Goal: Task Accomplishment & Management: Manage account settings

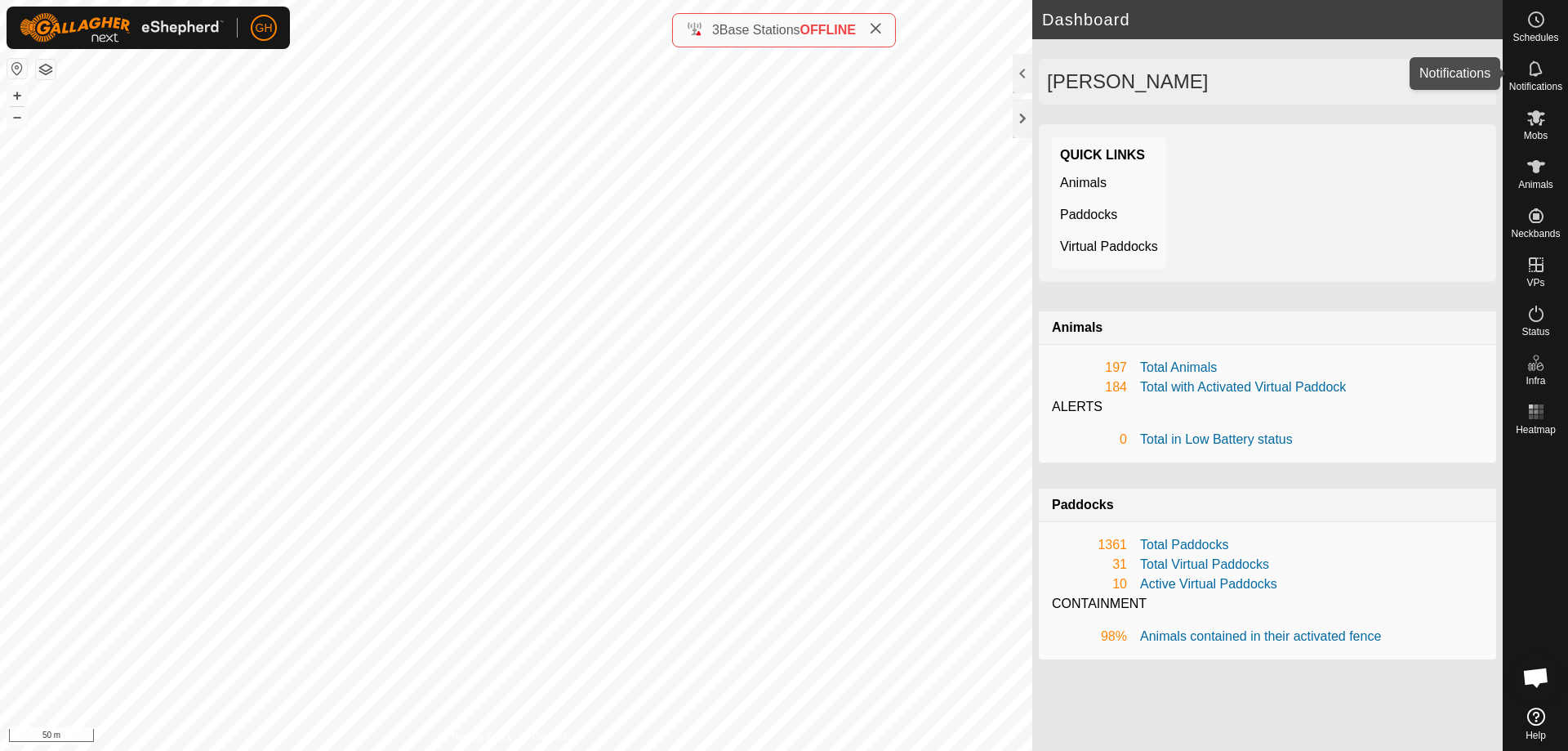
drag, startPoint x: 1533, startPoint y: 75, endPoint x: 1521, endPoint y: 80, distance: 13.0
click at [1532, 77] on icon at bounding box center [1537, 68] width 19 height 19
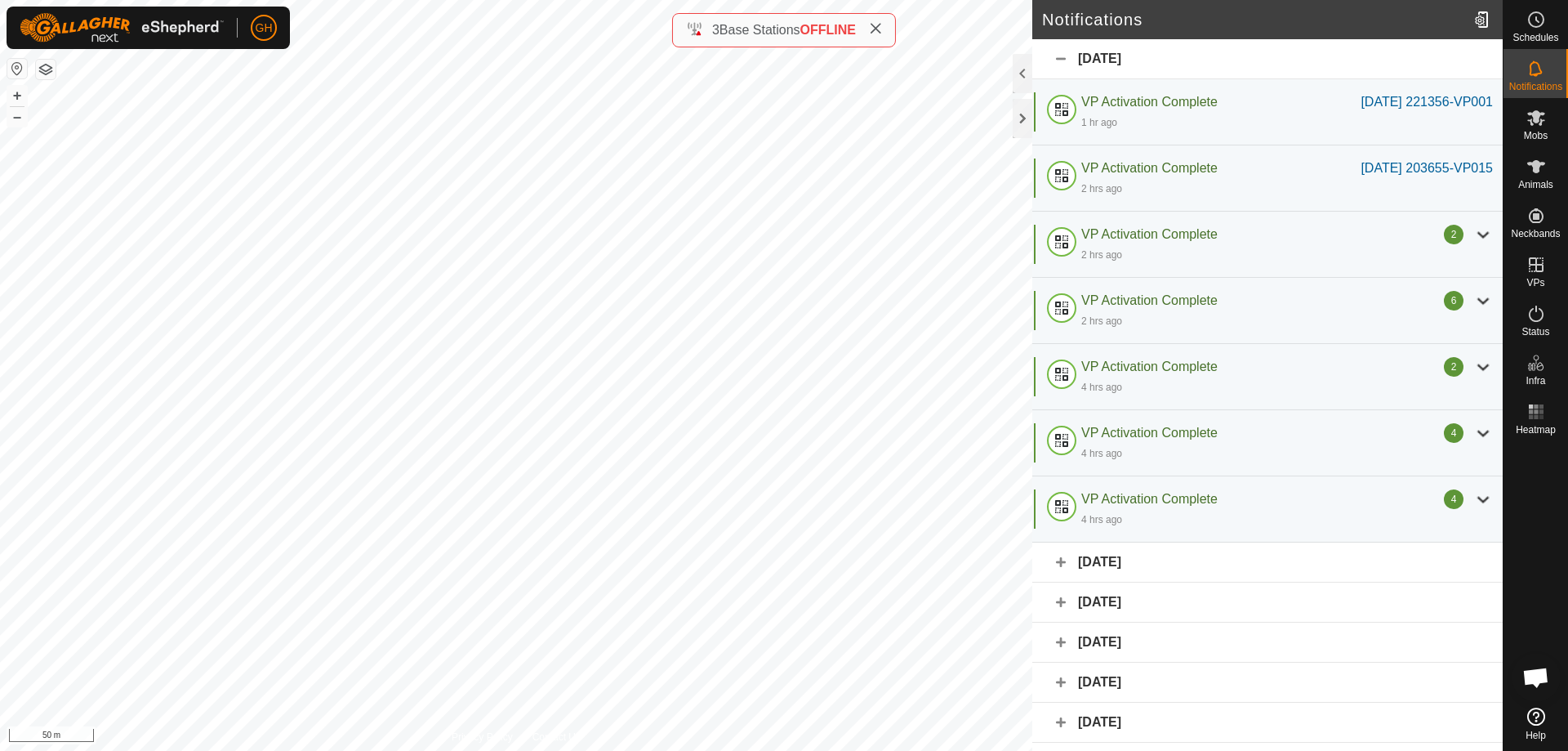
click at [1227, 560] on div "[DATE]" at bounding box center [1267, 563] width 470 height 40
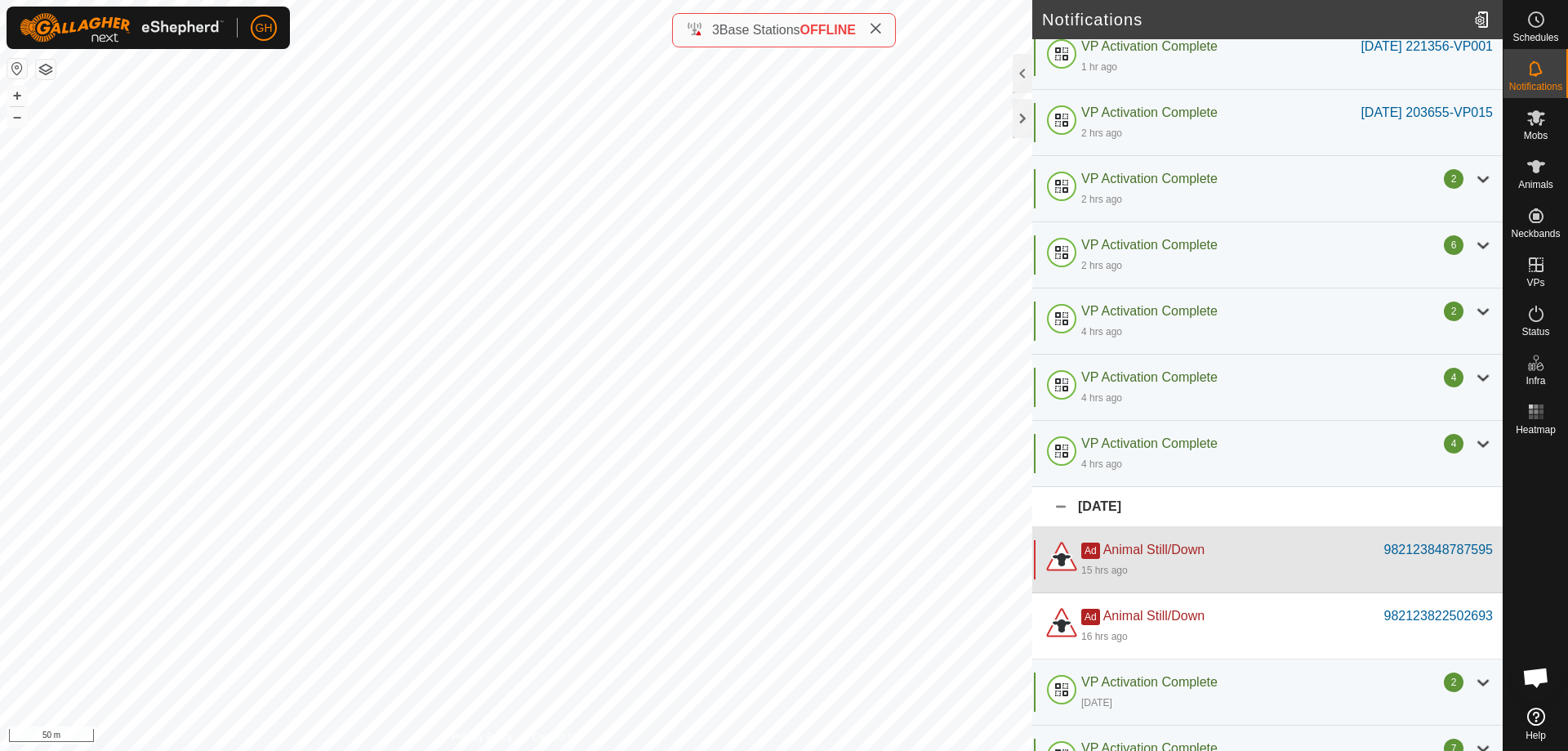
scroll to position [81, 0]
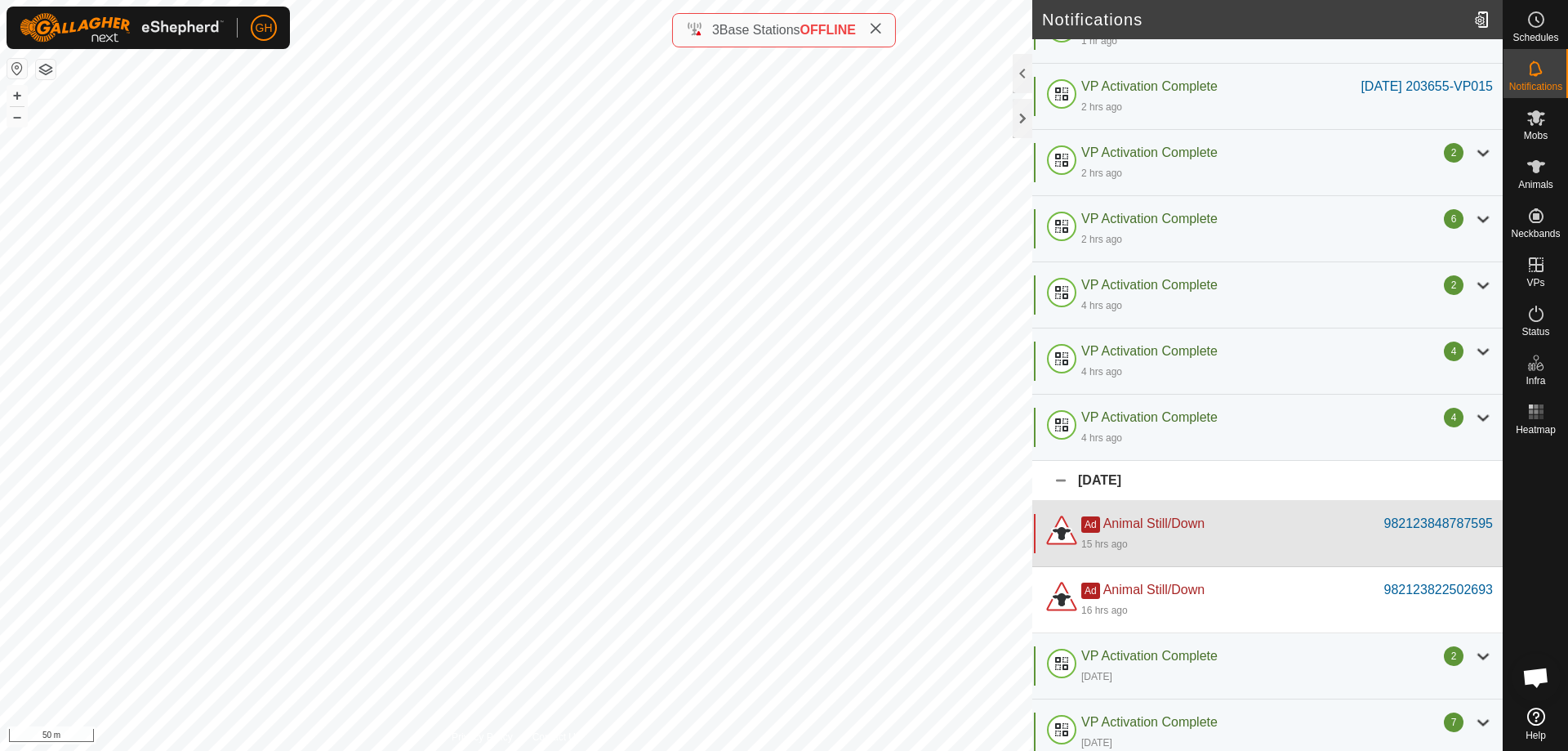
click at [1216, 538] on div "15 hrs ago" at bounding box center [1287, 543] width 412 height 19
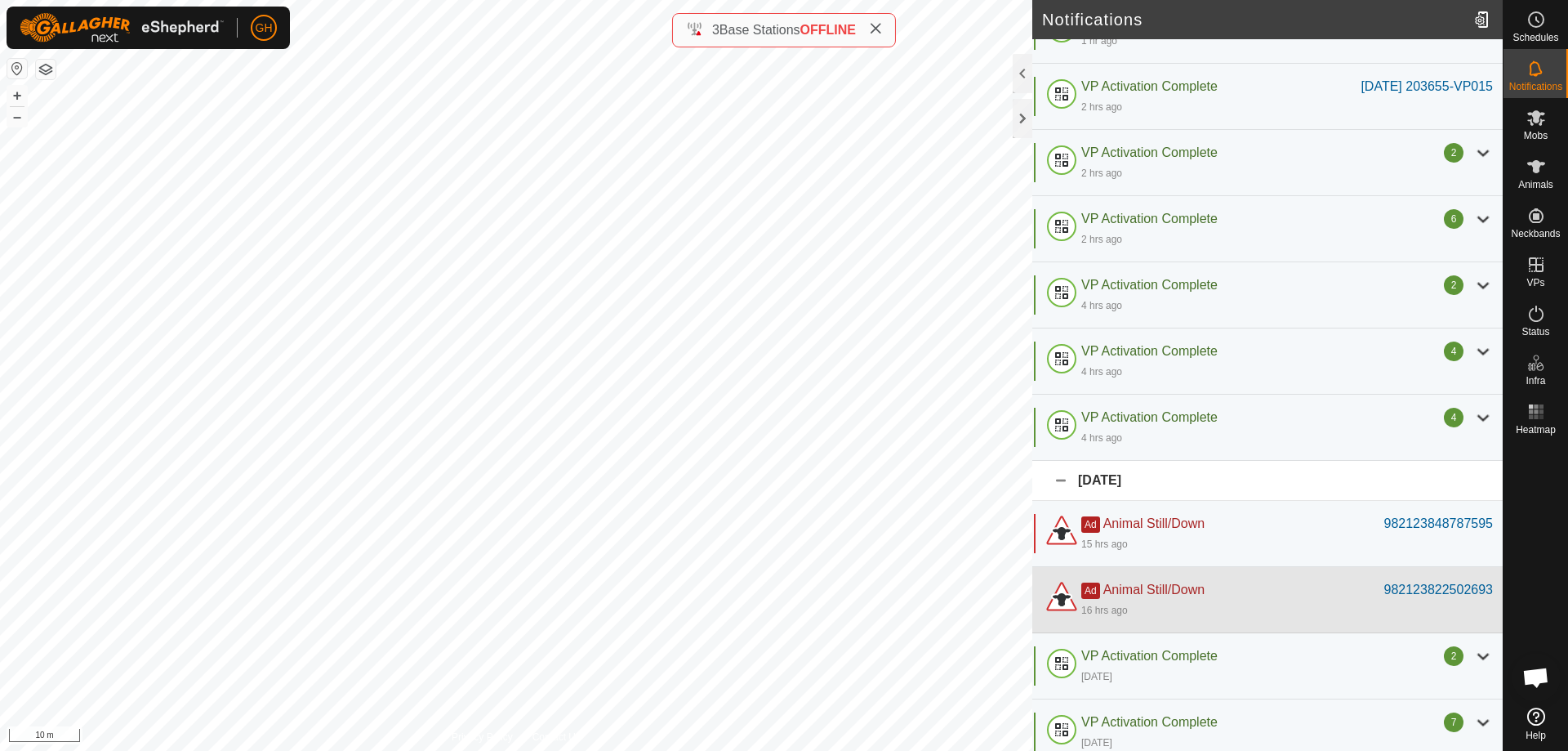
click at [1231, 574] on div "Ad Animal Still/Down 982123822502693 16 hrs ago" at bounding box center [1267, 601] width 470 height 66
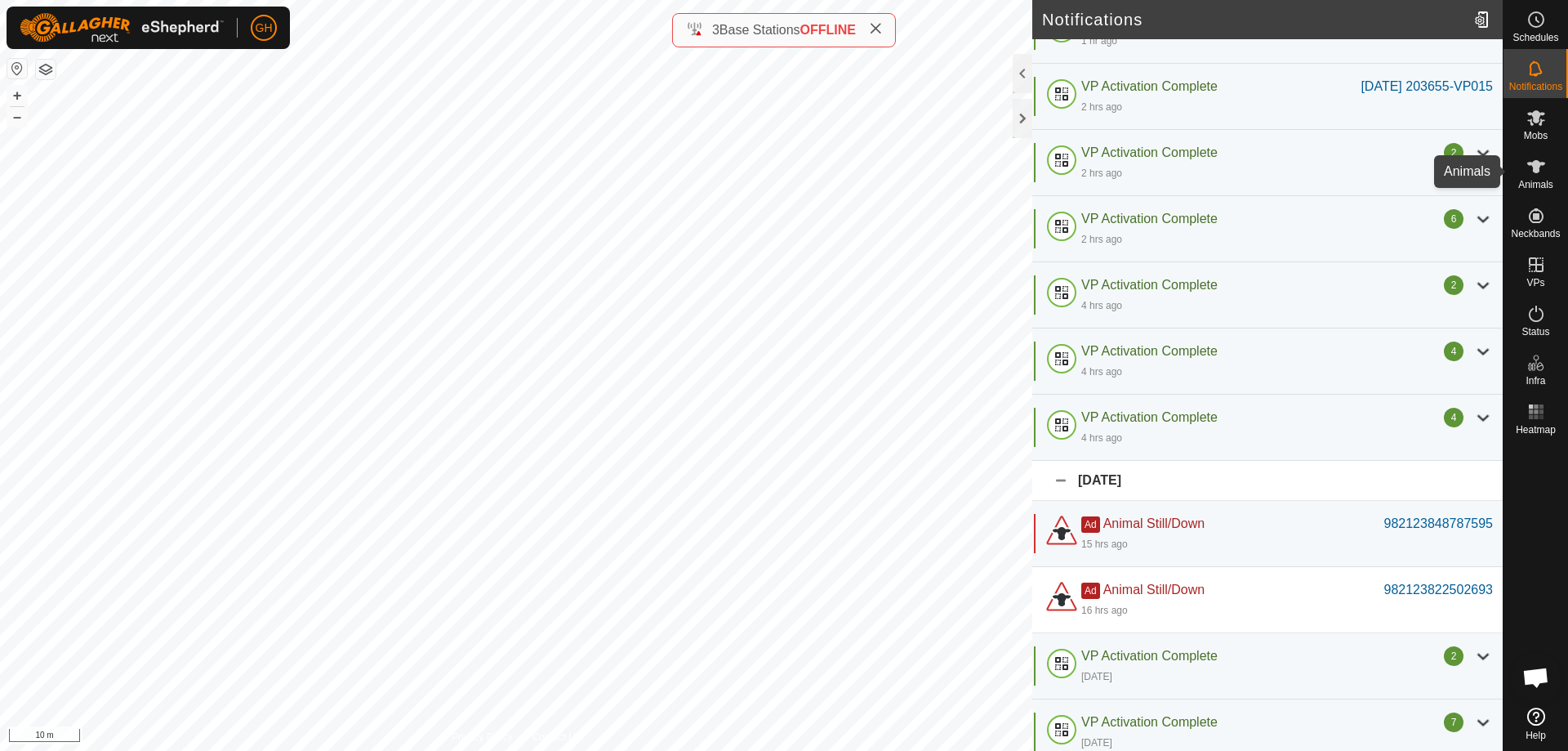
click at [1541, 172] on icon at bounding box center [1537, 166] width 19 height 19
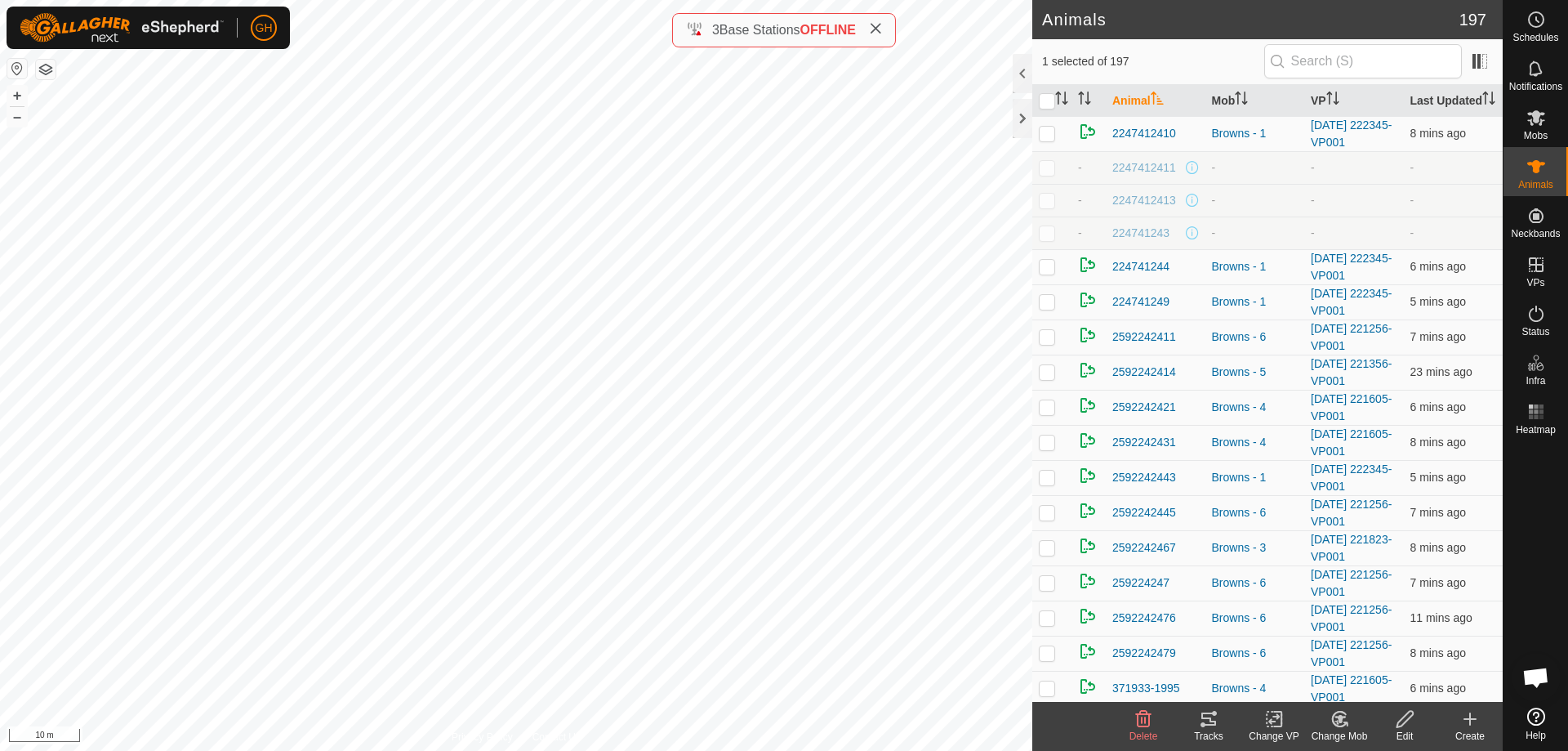
click at [1405, 720] on icon at bounding box center [1405, 719] width 20 height 19
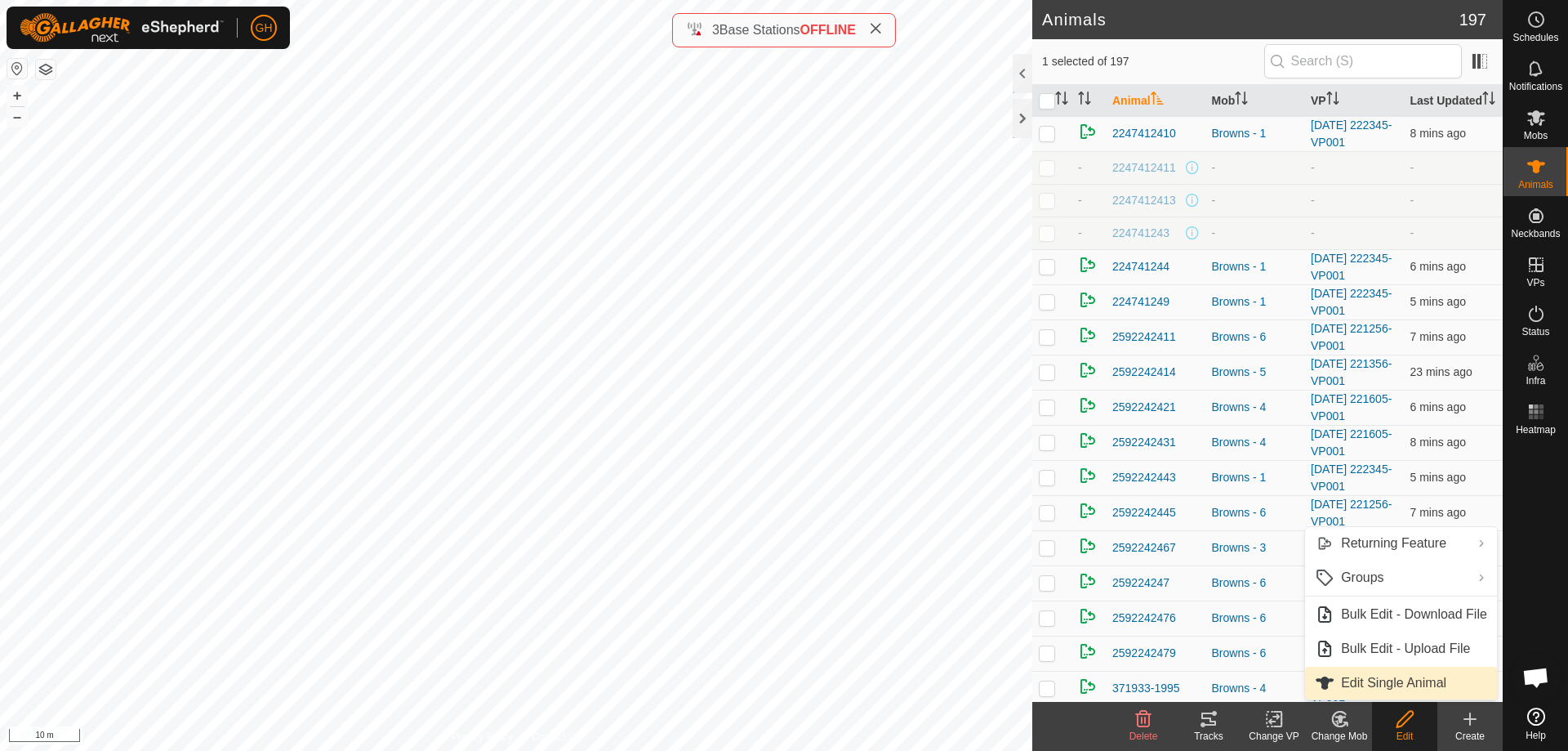
click at [1402, 685] on span "Edit Single Animal" at bounding box center [1393, 683] width 106 height 19
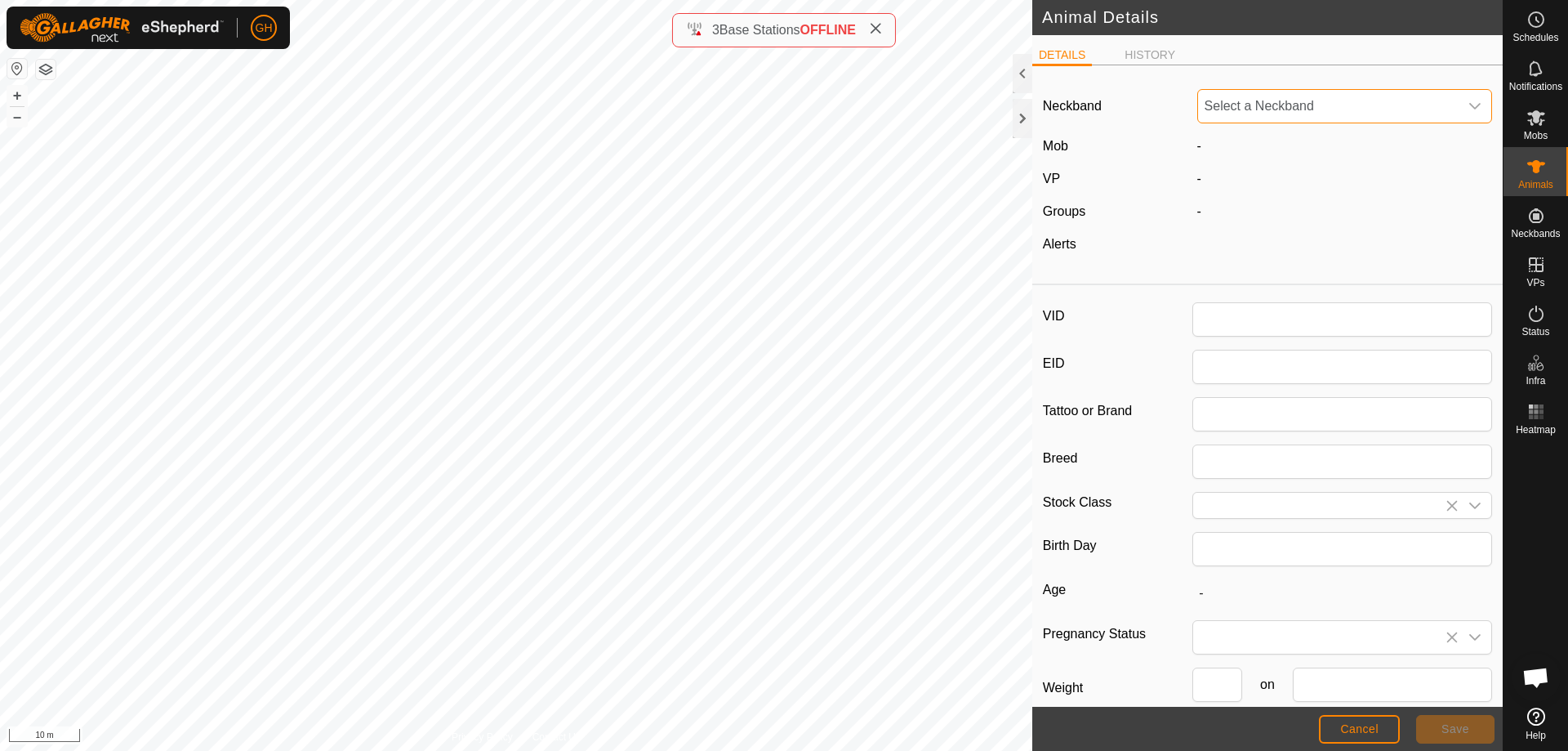
click at [1271, 93] on span "Select a Neckband" at bounding box center [1329, 106] width 261 height 32
type input "982123822502693"
type input "Multi"
type input "Angus"
type input "R1 Bull"
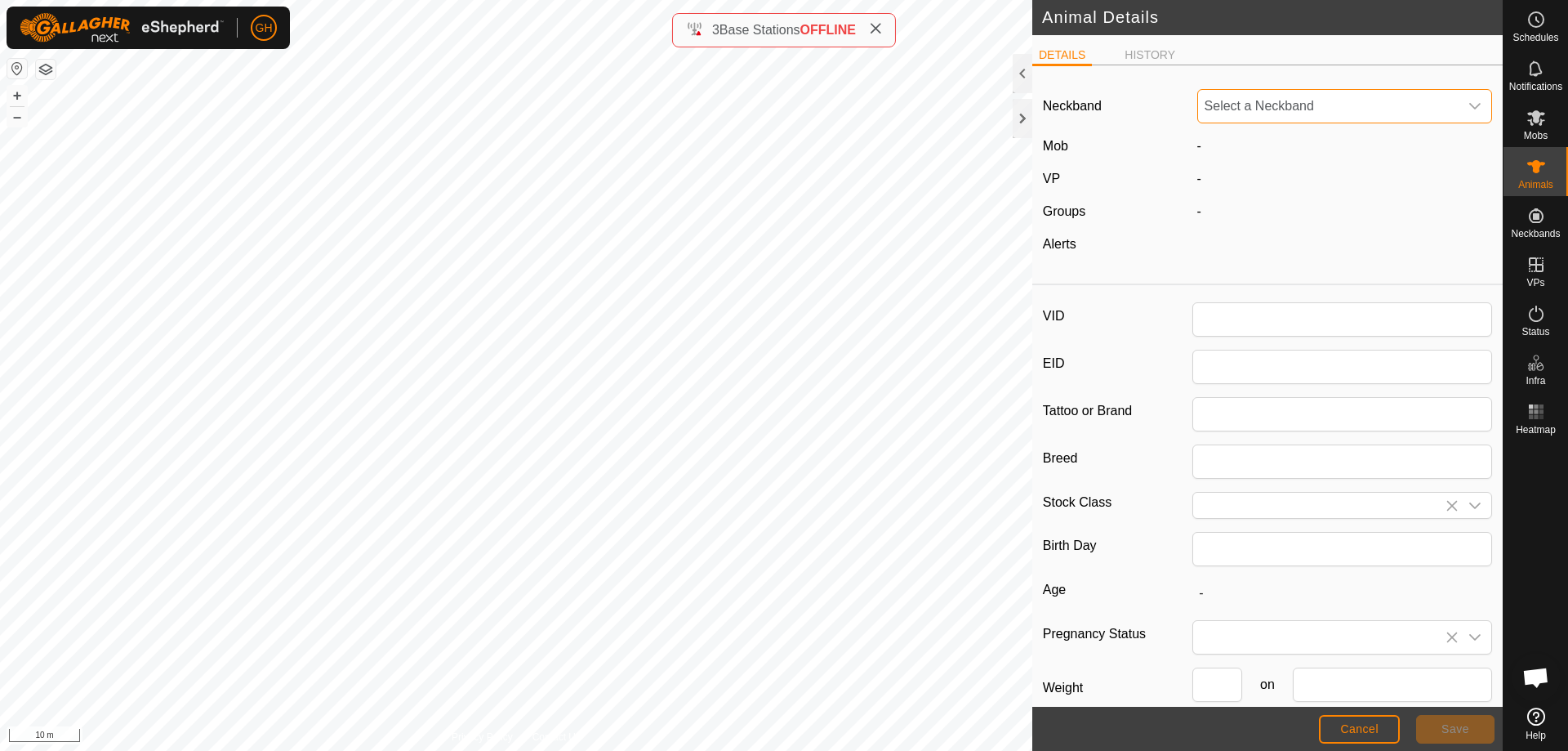
type input "241"
type input "[DATE]"
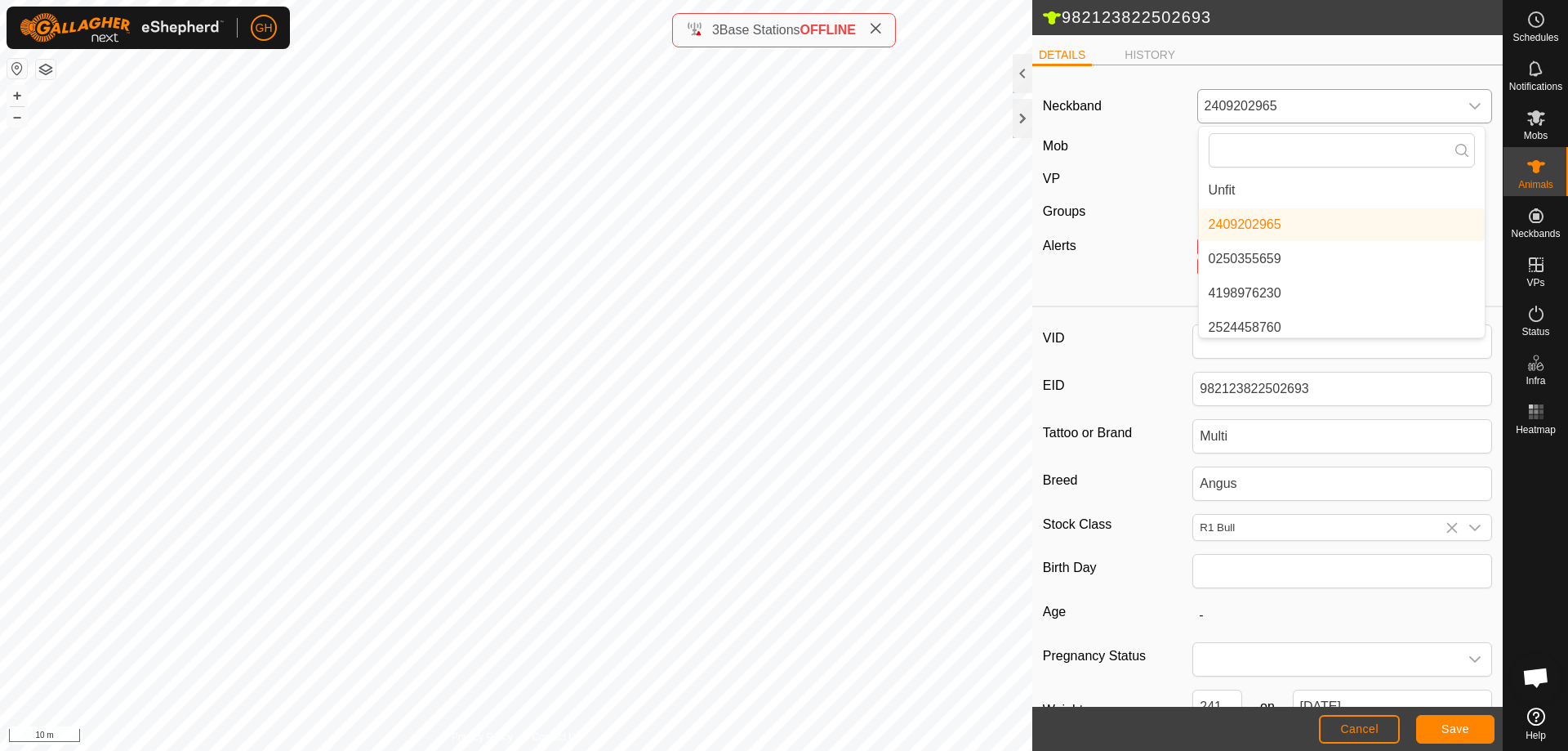
click at [1269, 191] on li "Unfit" at bounding box center [1342, 190] width 286 height 32
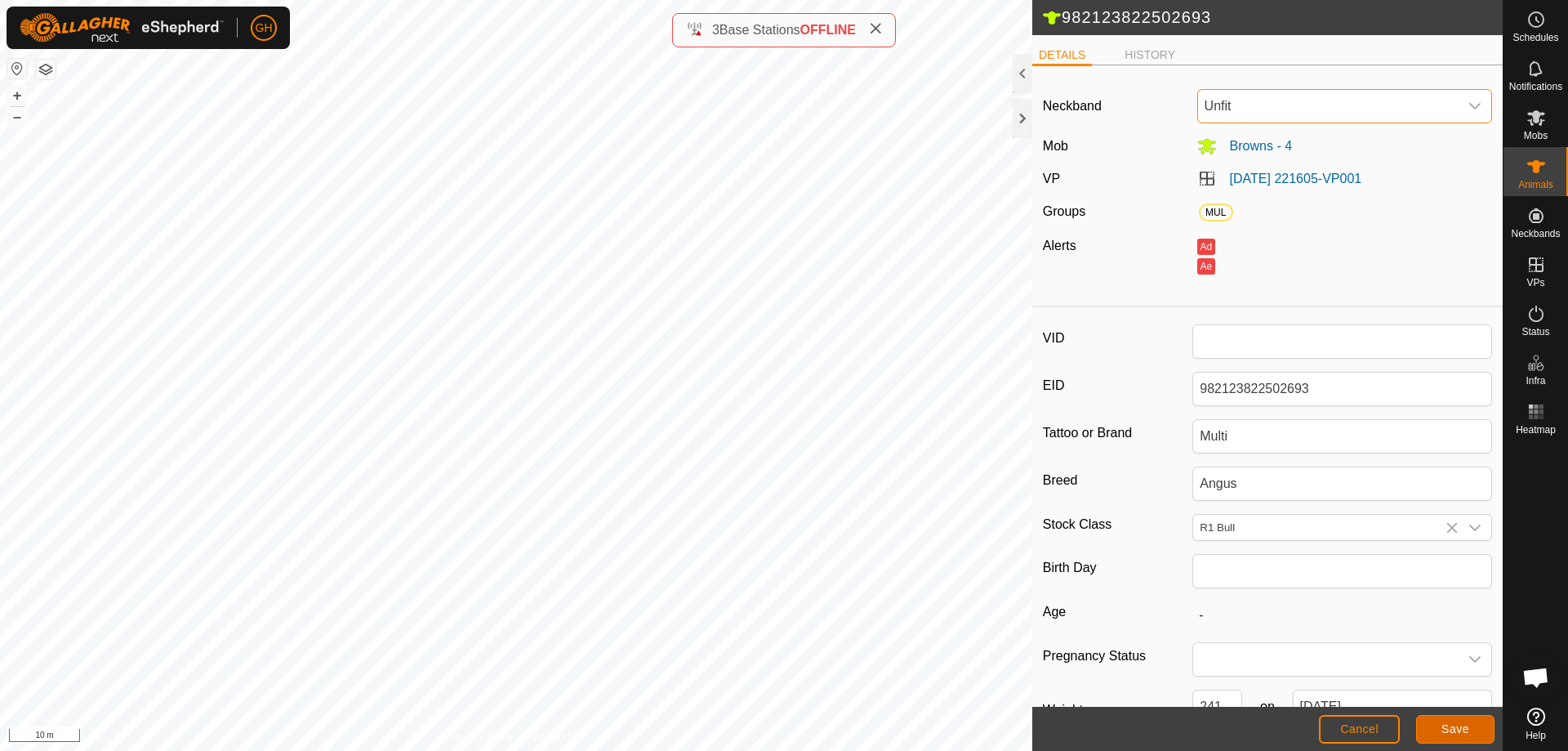
click at [1466, 723] on span "Save" at bounding box center [1455, 728] width 28 height 13
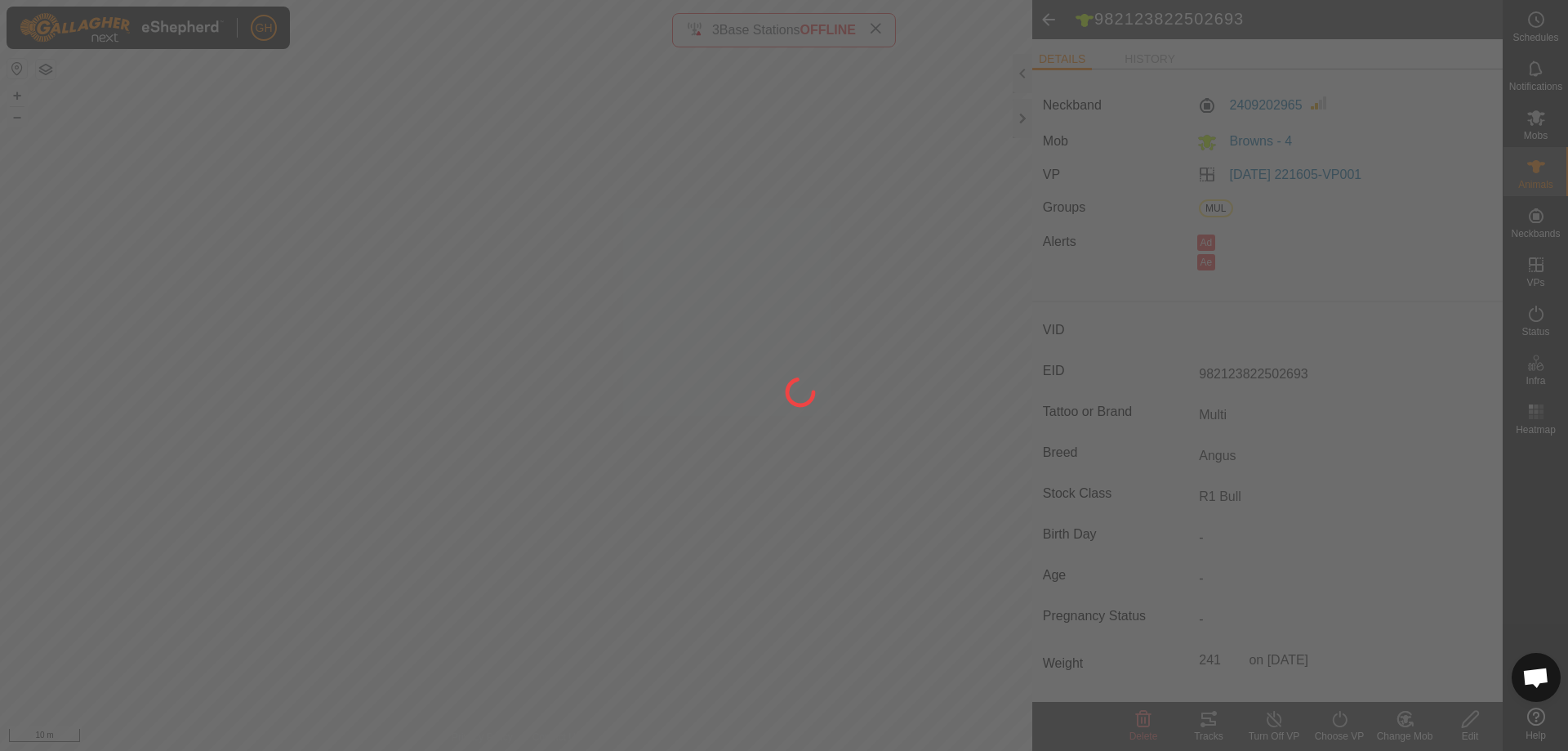
type input "-"
type input "241 kg"
type input "-"
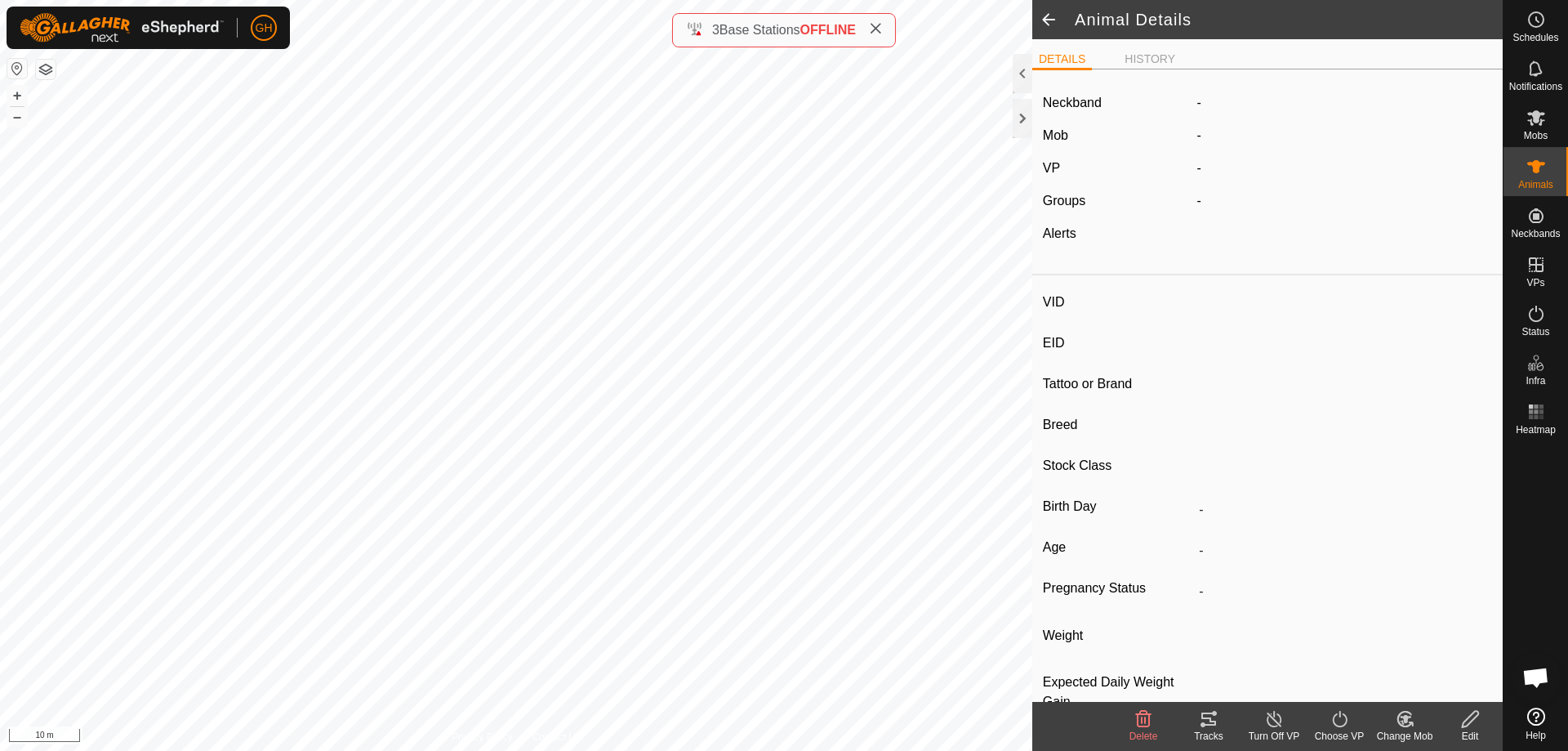
type input "-"
type input "982123848787595"
type input "Single"
type input "Angus"
type input "R1 Bull"
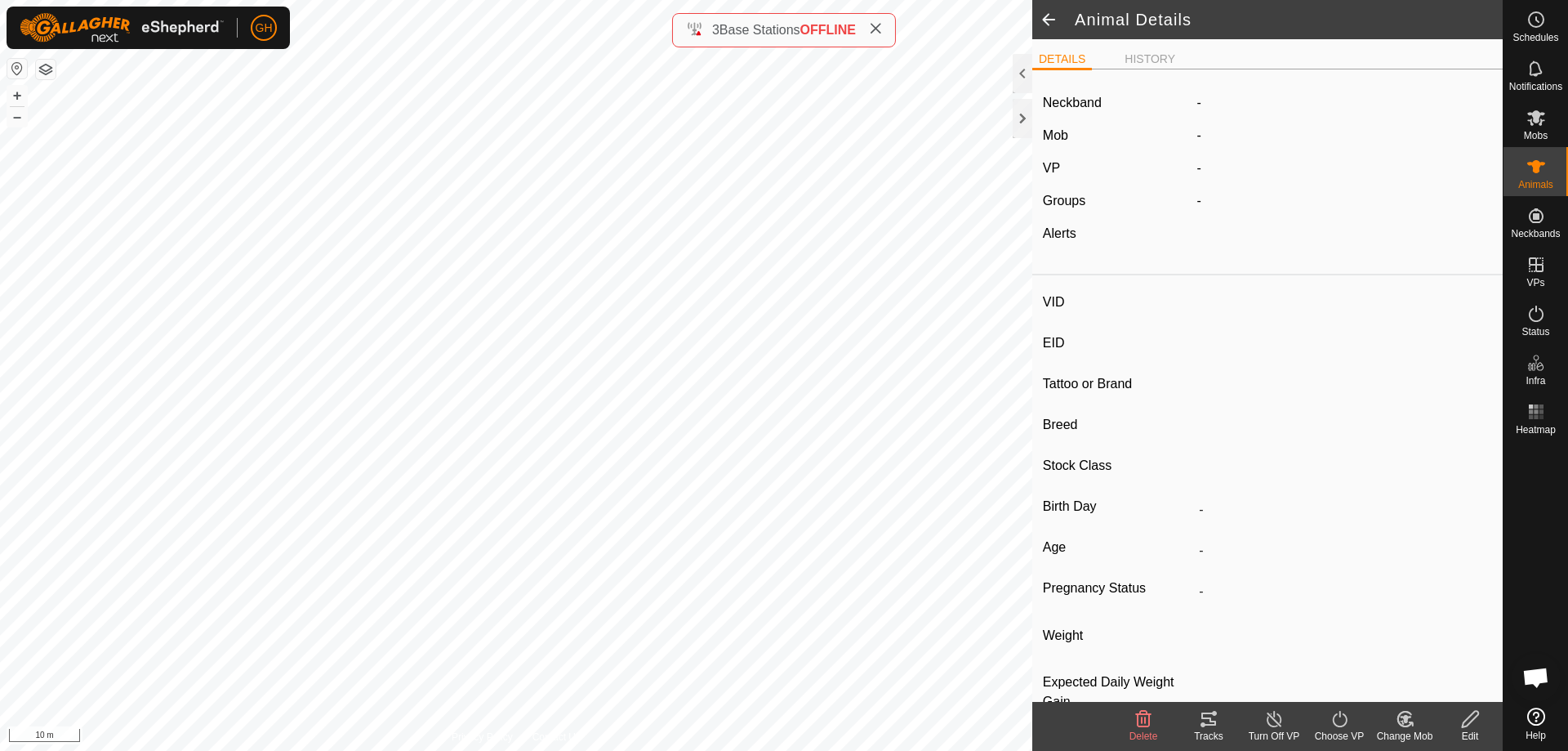
type input "221 kg"
type input "-"
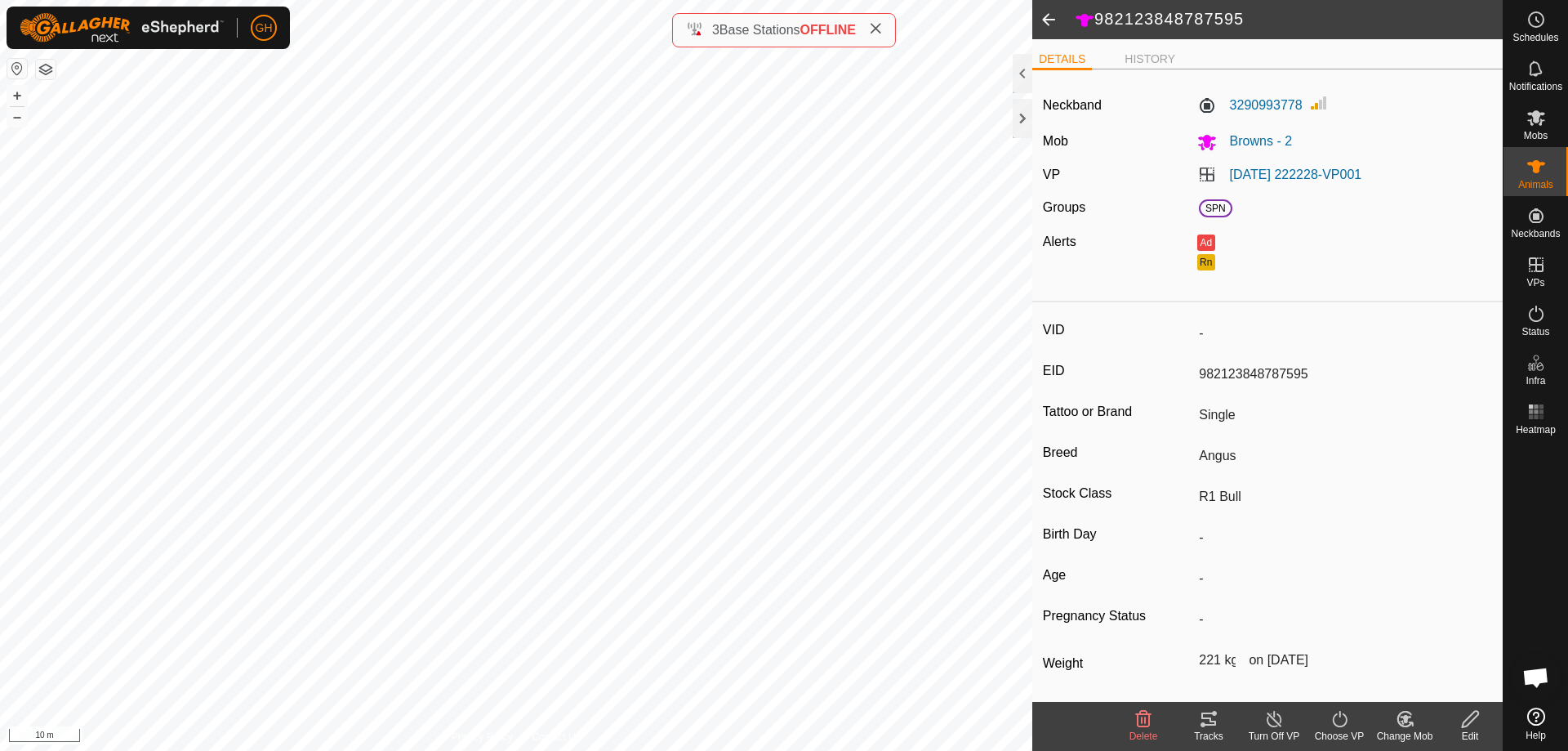
click at [1481, 727] on edit-svg-icon at bounding box center [1470, 719] width 66 height 19
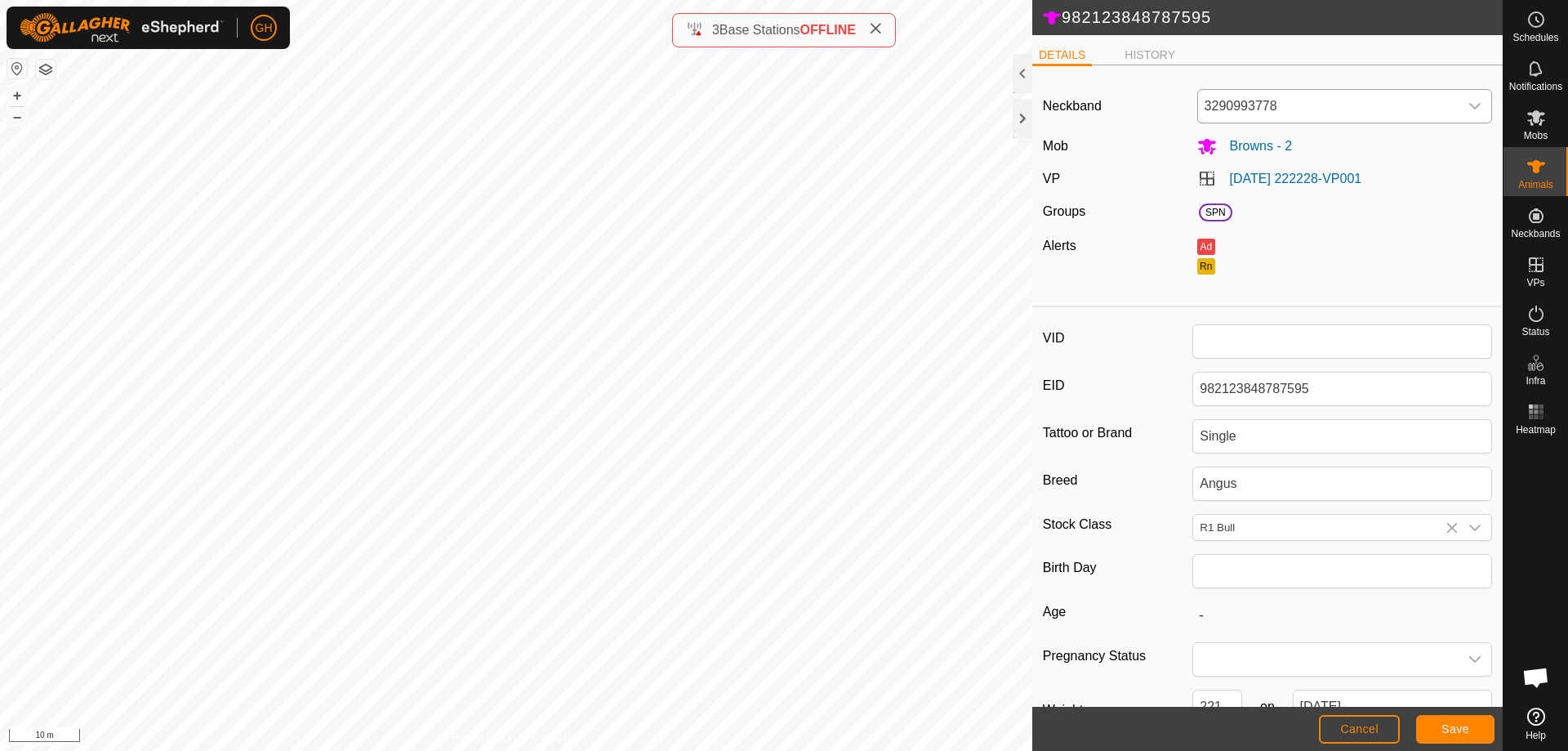
click at [1303, 108] on span "3290993778" at bounding box center [1329, 106] width 261 height 32
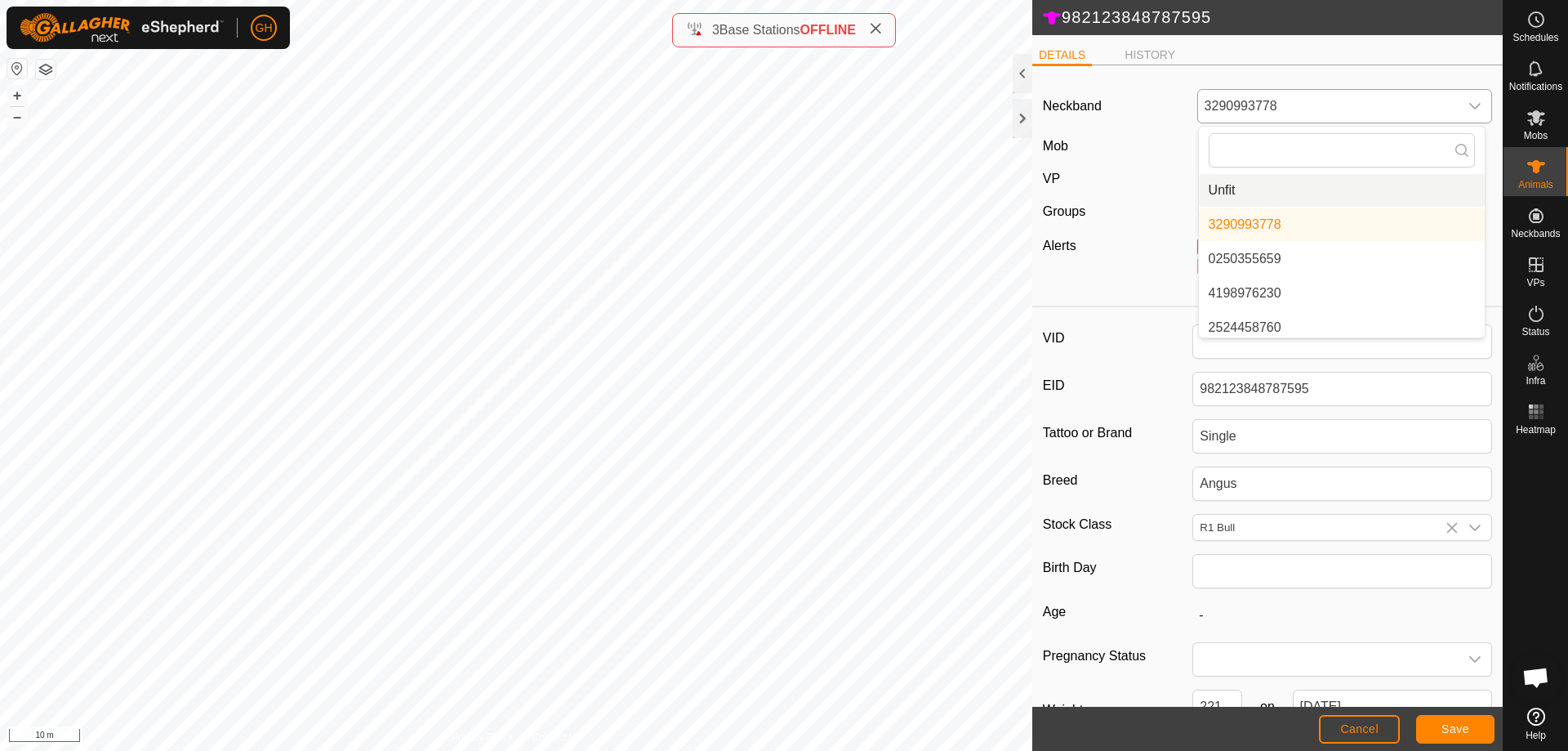
click at [1280, 192] on li "Unfit" at bounding box center [1342, 190] width 286 height 32
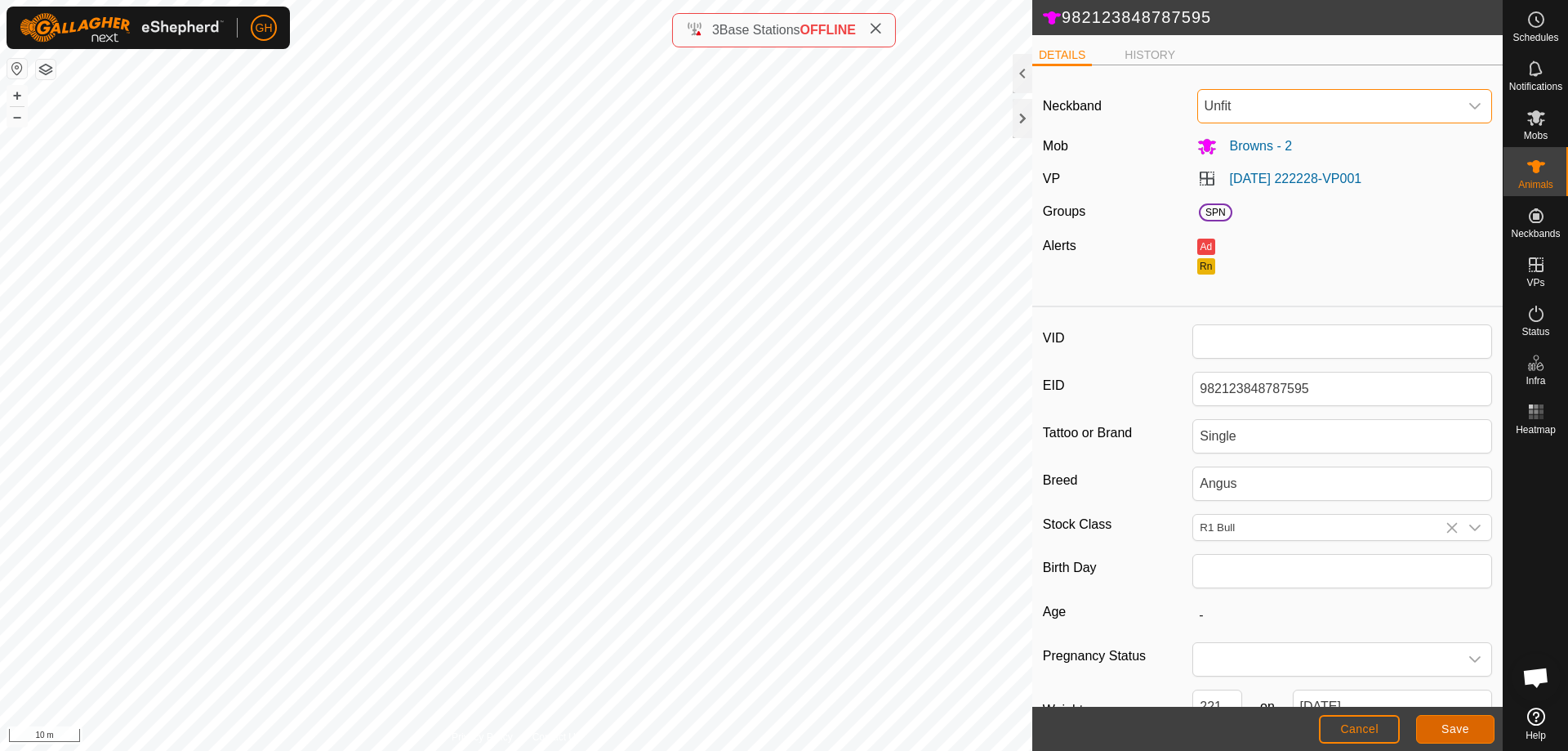
click at [1442, 725] on span "Save" at bounding box center [1455, 728] width 28 height 13
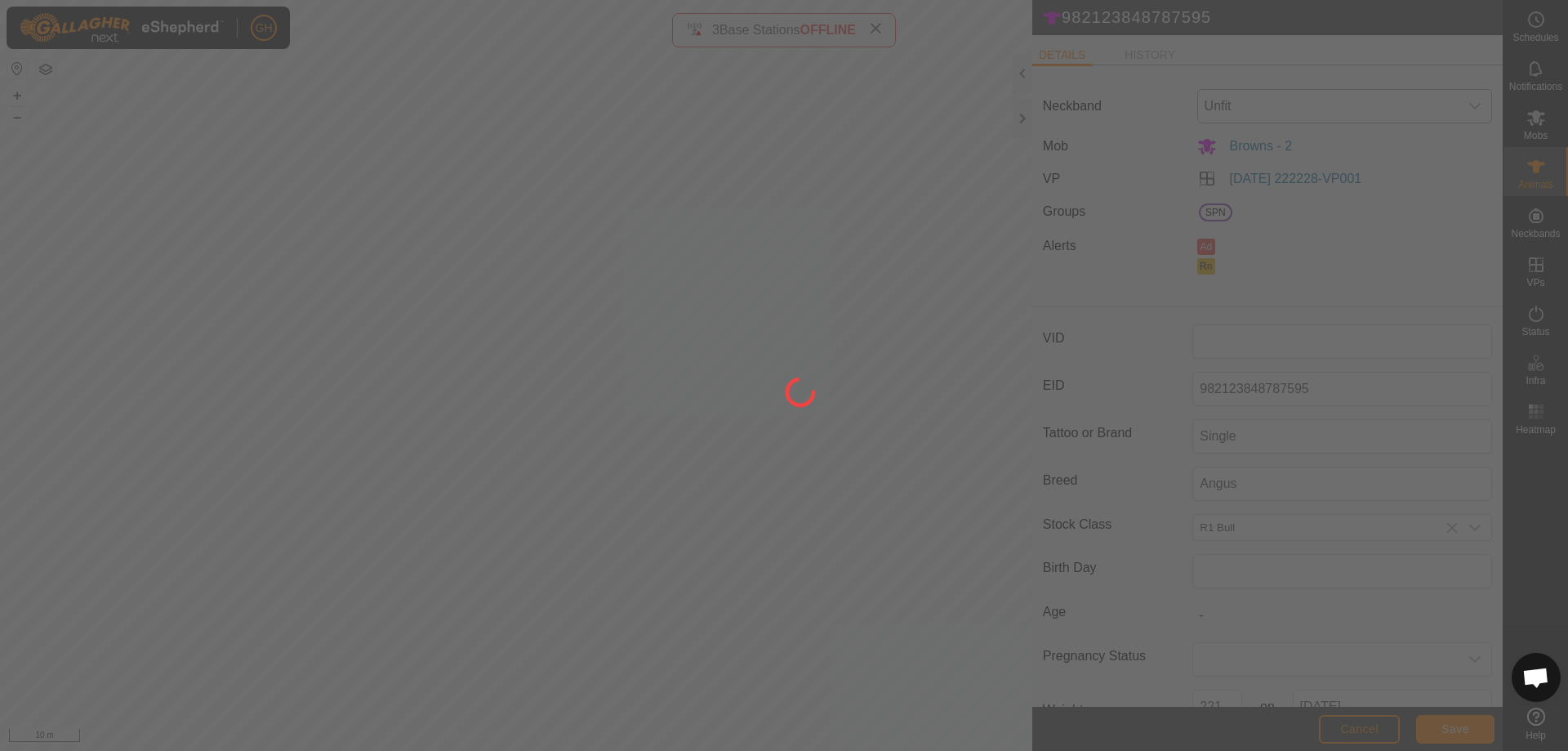
type input "-"
type input "221 kg"
type input "-"
